Goal: Information Seeking & Learning: Learn about a topic

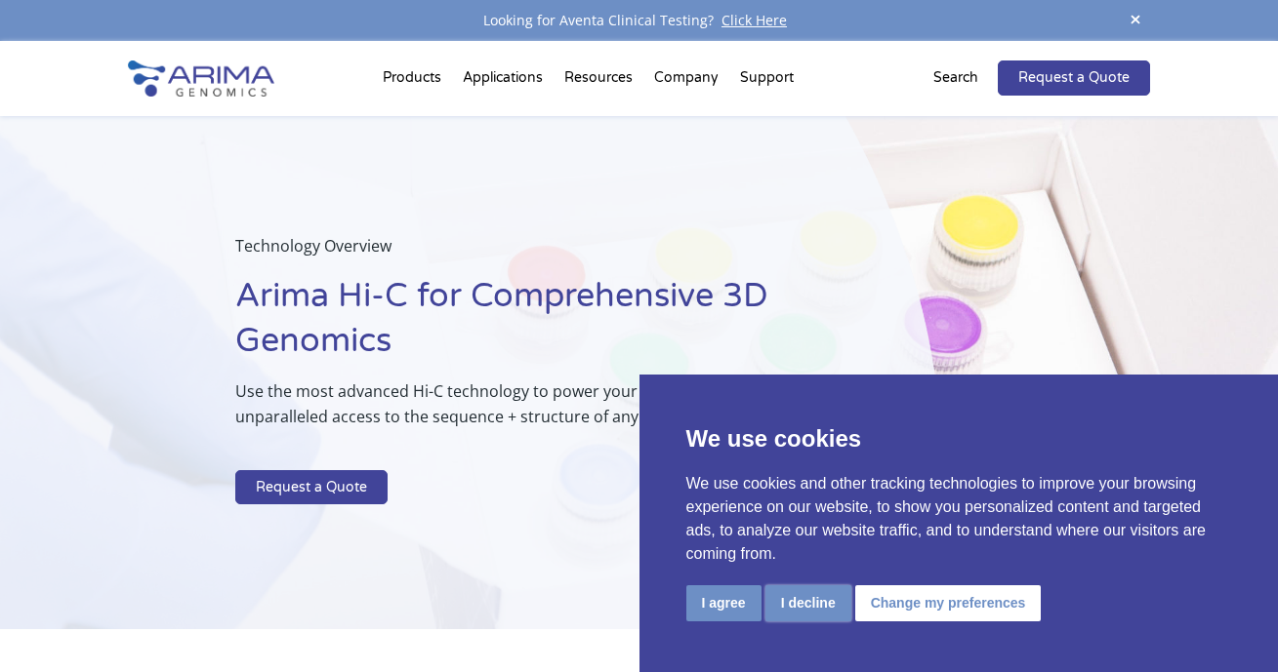
click at [817, 611] on button "I decline" at bounding box center [808, 604] width 86 height 36
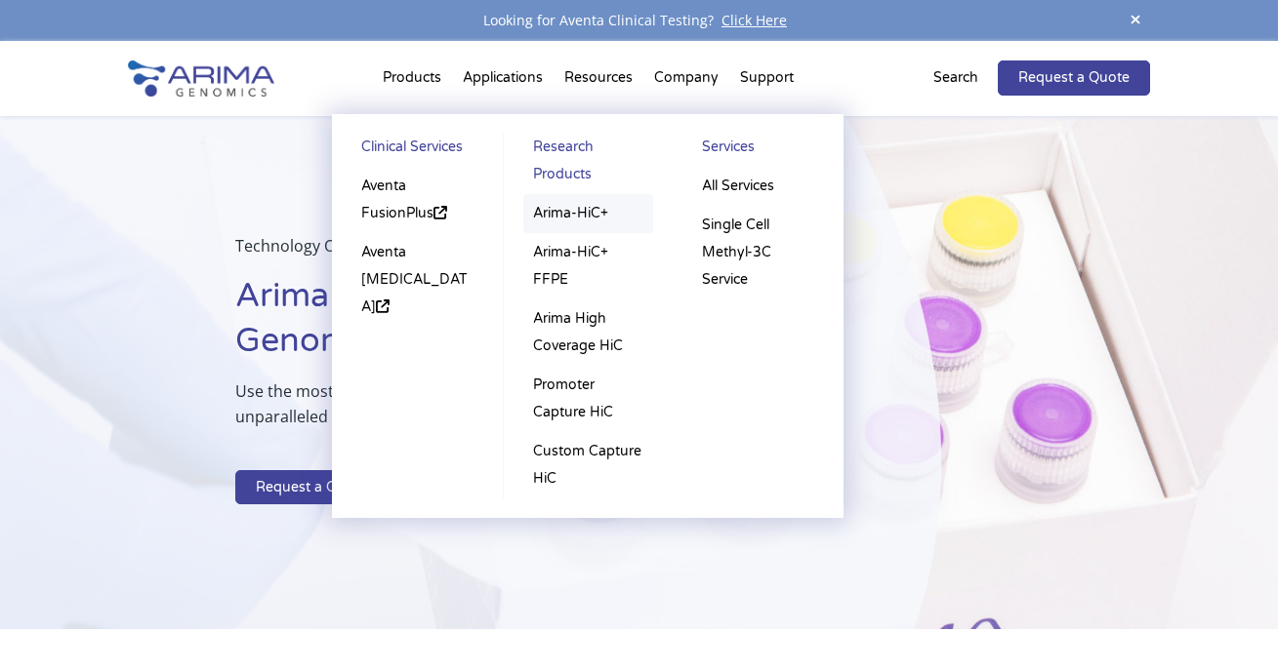
click at [584, 220] on link "Arima-HiC+" at bounding box center [588, 213] width 131 height 39
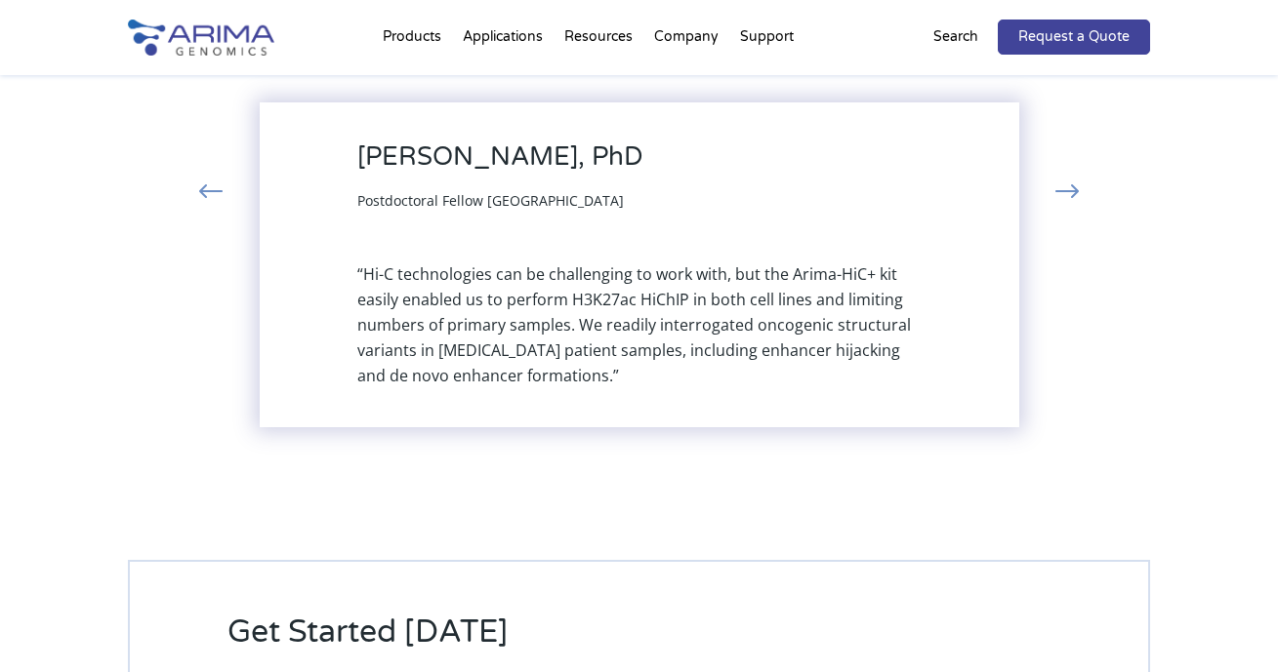
scroll to position [4422, 0]
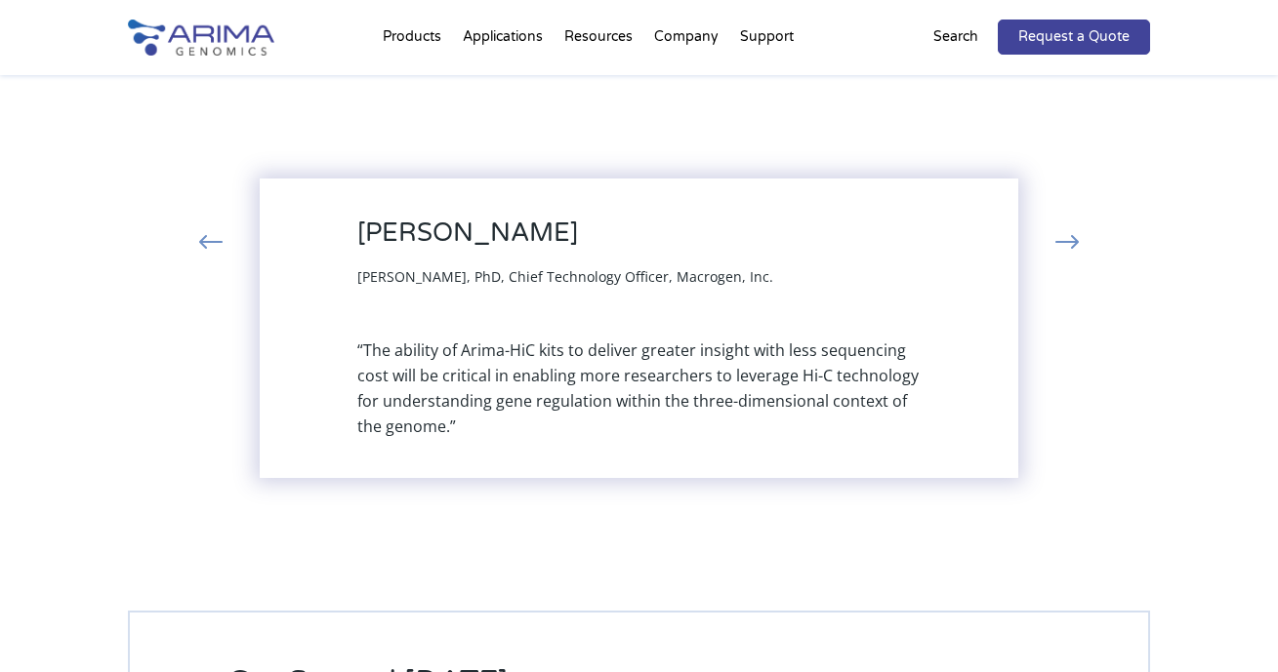
click at [217, 239] on button "‹" at bounding box center [210, 243] width 43 height 35
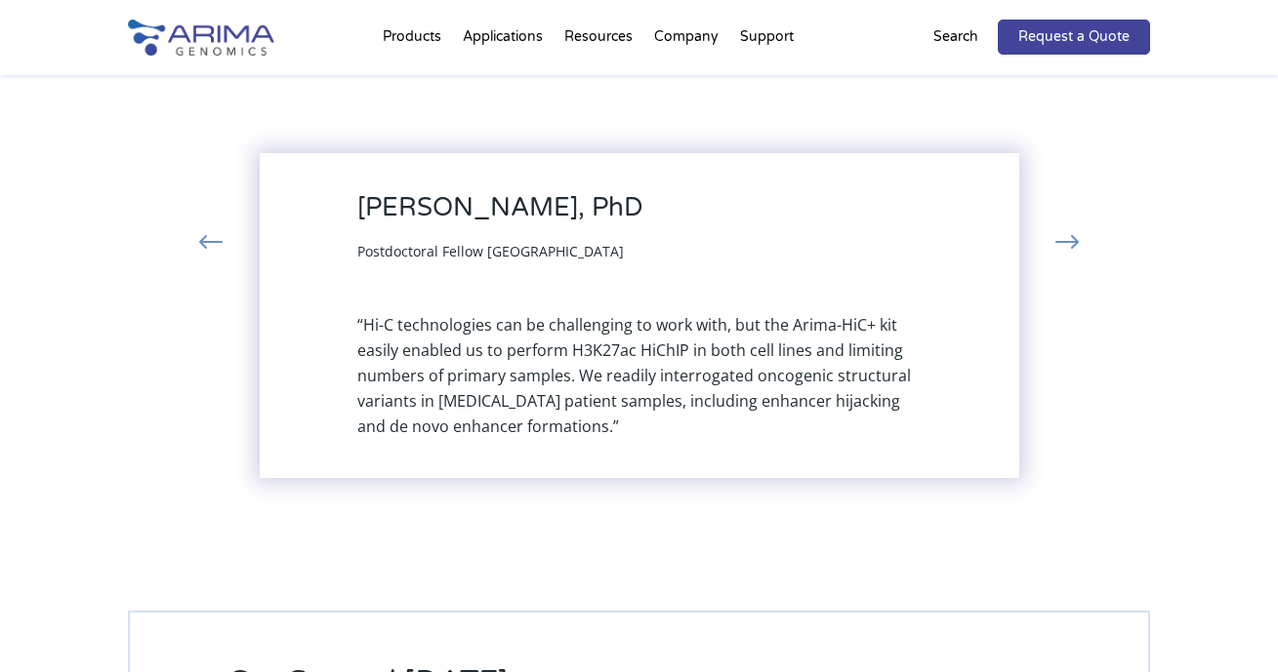
click at [1068, 248] on button "›" at bounding box center [1066, 243] width 43 height 35
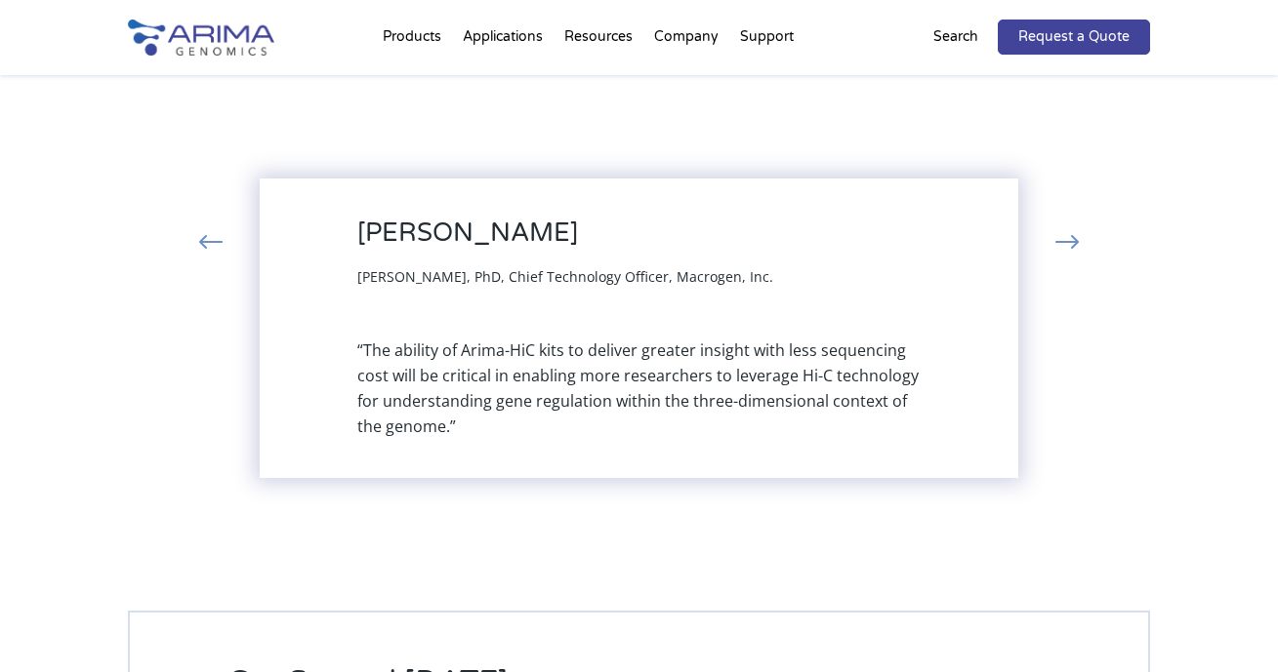
click at [1076, 249] on button "›" at bounding box center [1066, 243] width 43 height 35
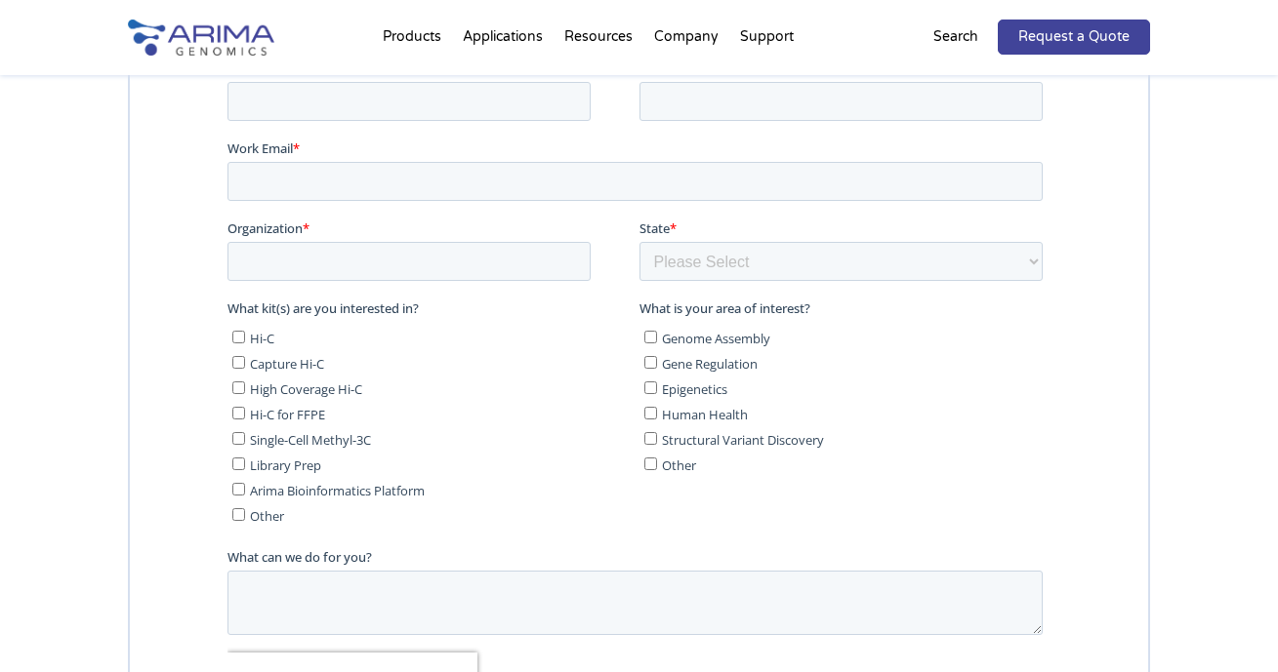
scroll to position [5116, 0]
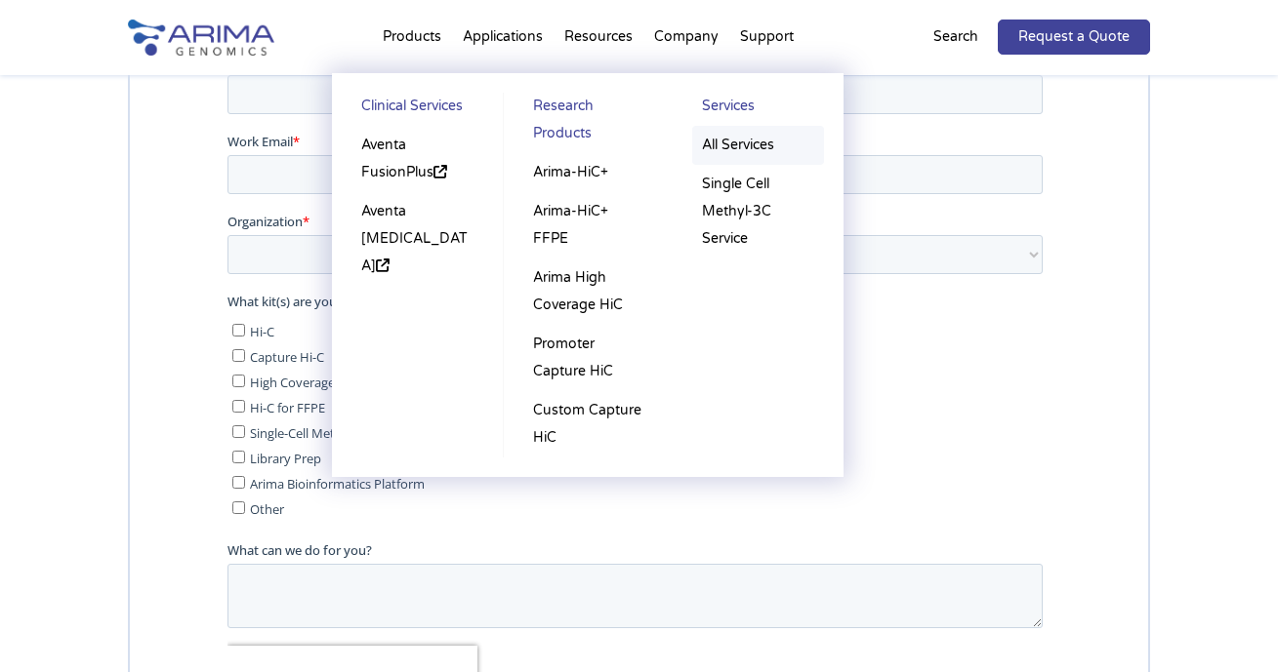
click at [750, 145] on link "All Services" at bounding box center [758, 145] width 132 height 39
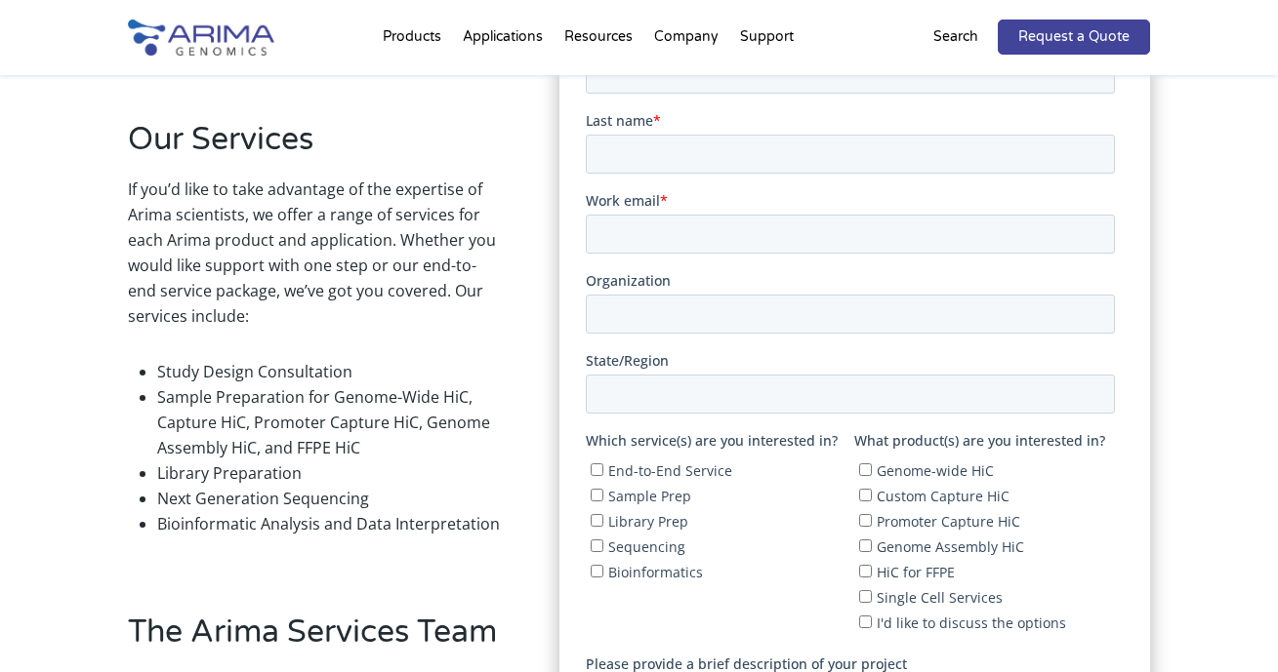
scroll to position [501, 0]
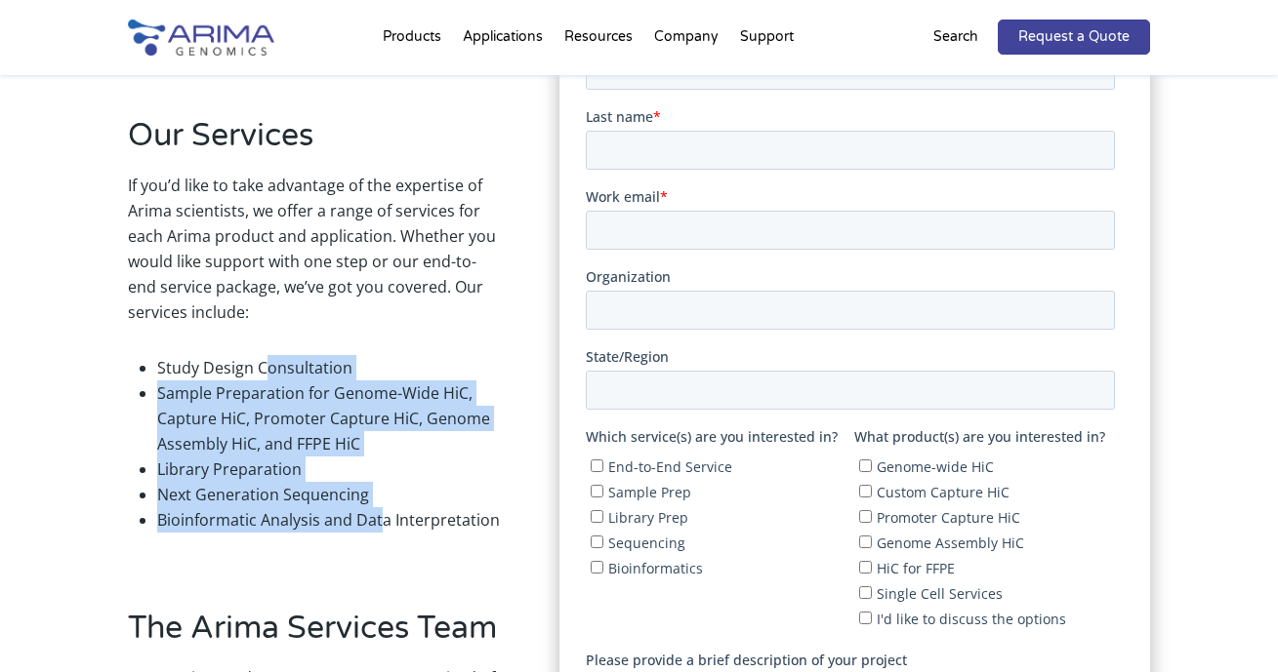
drag, startPoint x: 265, startPoint y: 346, endPoint x: 383, endPoint y: 514, distance: 205.5
click at [385, 514] on ul "Study Design Consultation Sample Preparation for Genome-Wide HiC, Capture HiC, …" at bounding box center [315, 445] width 375 height 208
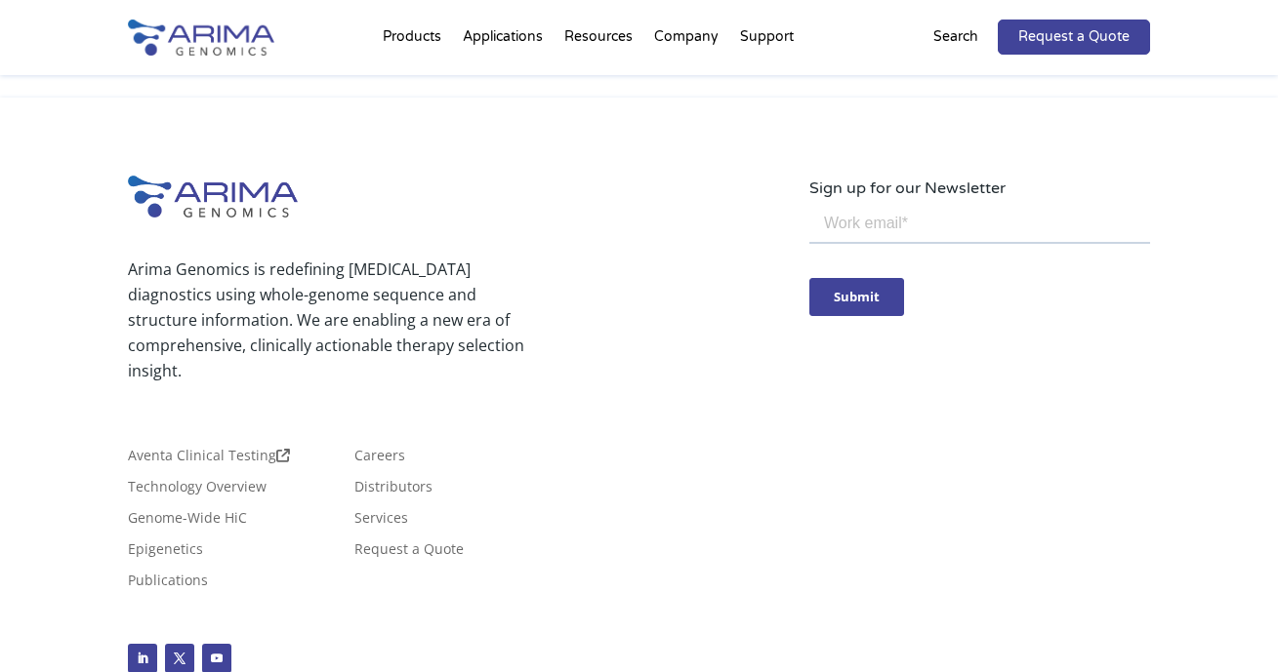
scroll to position [1996, 0]
